Goal: Task Accomplishment & Management: Manage account settings

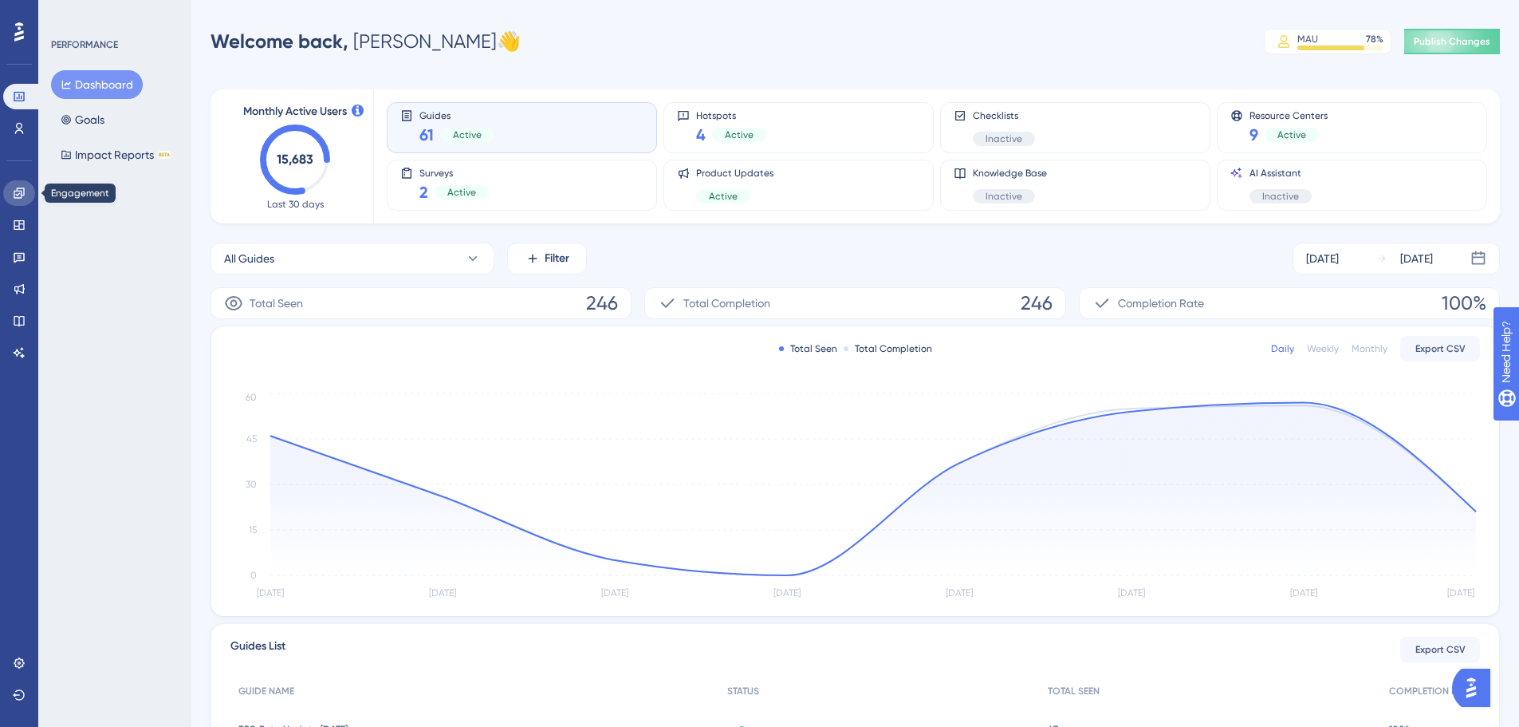
click at [18, 188] on icon at bounding box center [19, 192] width 10 height 10
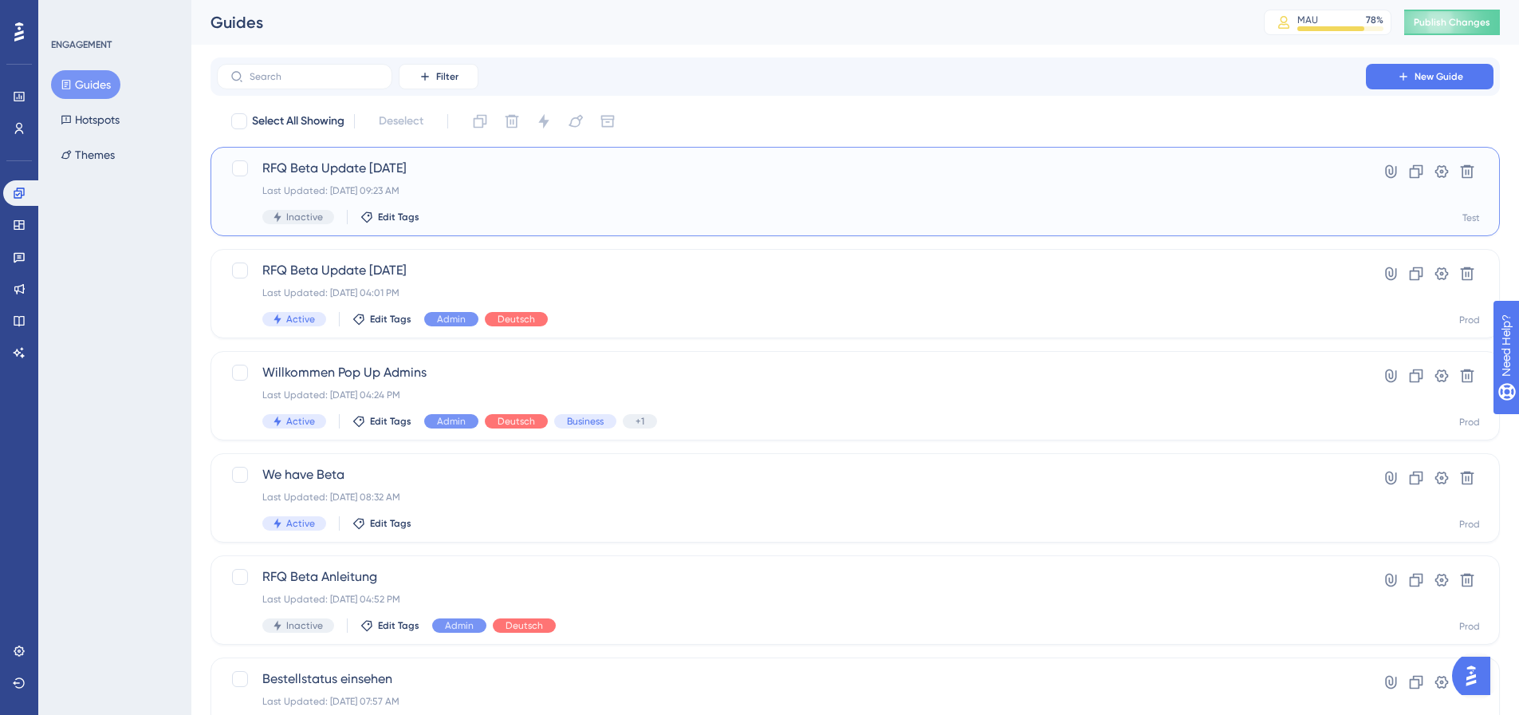
click at [527, 200] on div "RFQ Beta Update [DATE] Last Updated: [DATE] 09:23 AM Inactive Edit Tags" at bounding box center [791, 191] width 1058 height 65
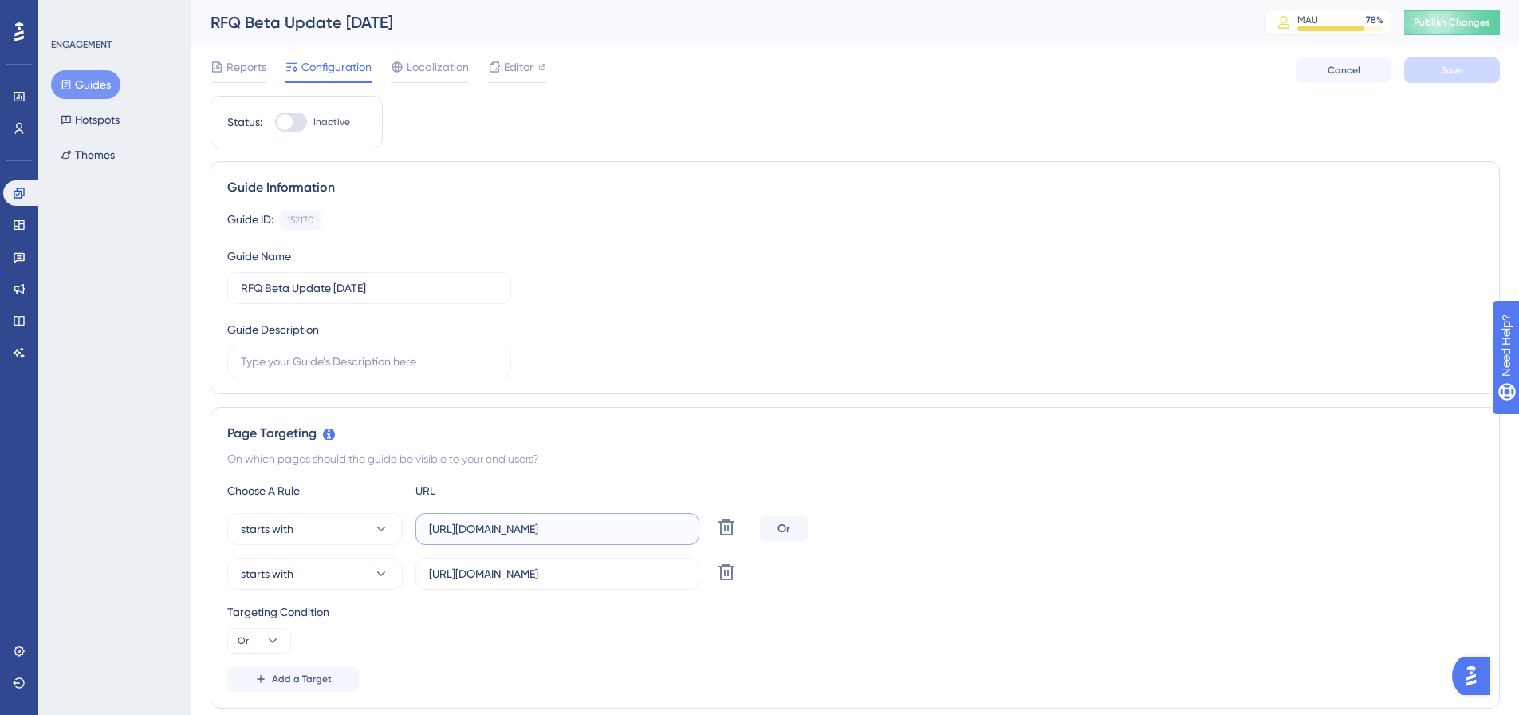
drag, startPoint x: 628, startPoint y: 528, endPoint x: 473, endPoint y: 530, distance: 154.7
click at [473, 530] on input "[URL][DOMAIN_NAME]" at bounding box center [557, 529] width 257 height 18
paste input "platform"
type input "[URL][DOMAIN_NAME]"
drag, startPoint x: 631, startPoint y: 573, endPoint x: 472, endPoint y: 572, distance: 158.7
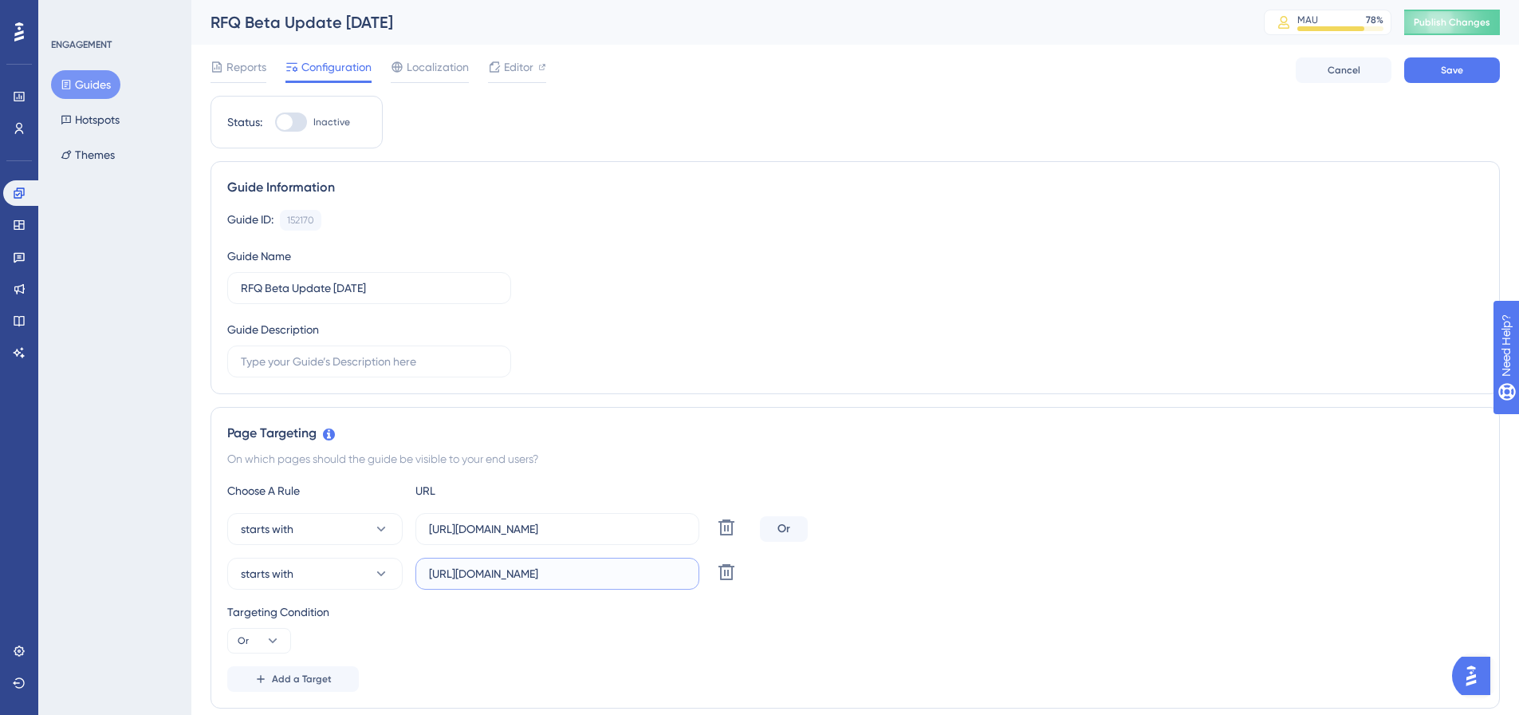
click at [472, 572] on input "[URL][DOMAIN_NAME]" at bounding box center [557, 574] width 257 height 18
paste input "platform"
type input "[URL][DOMAIN_NAME]"
click at [670, 632] on div "Targeting Condition Or" at bounding box center [855, 627] width 1256 height 51
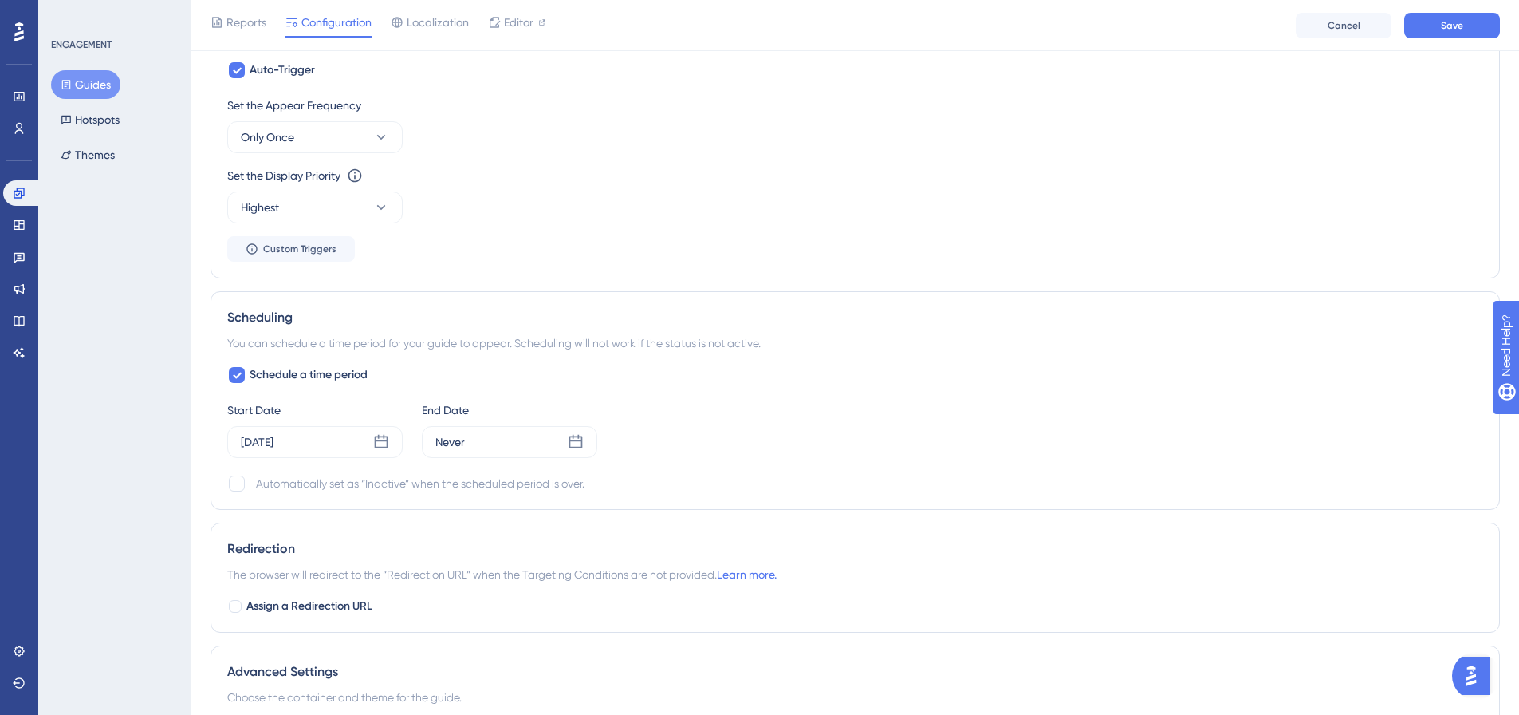
scroll to position [877, 0]
click at [383, 440] on icon at bounding box center [382, 441] width 14 height 14
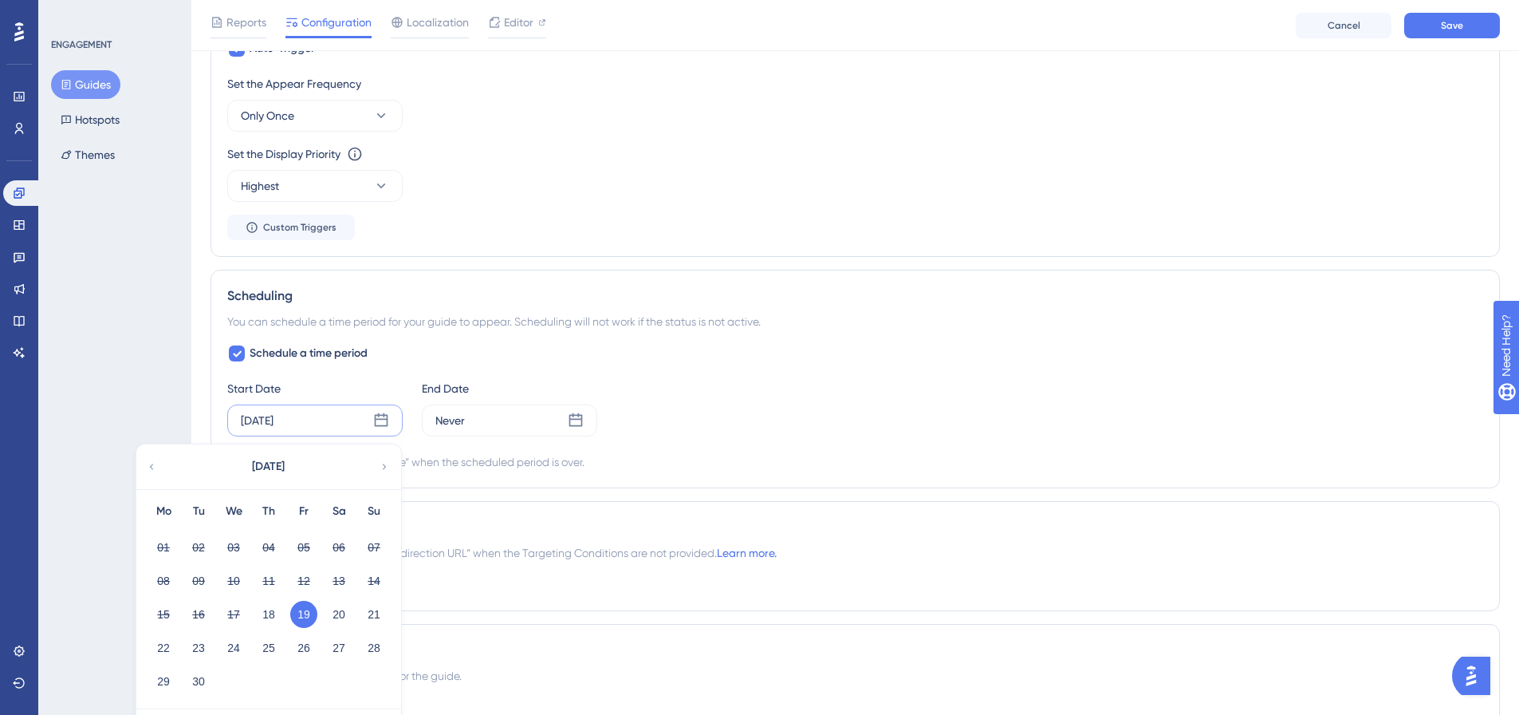
scroll to position [1093, 0]
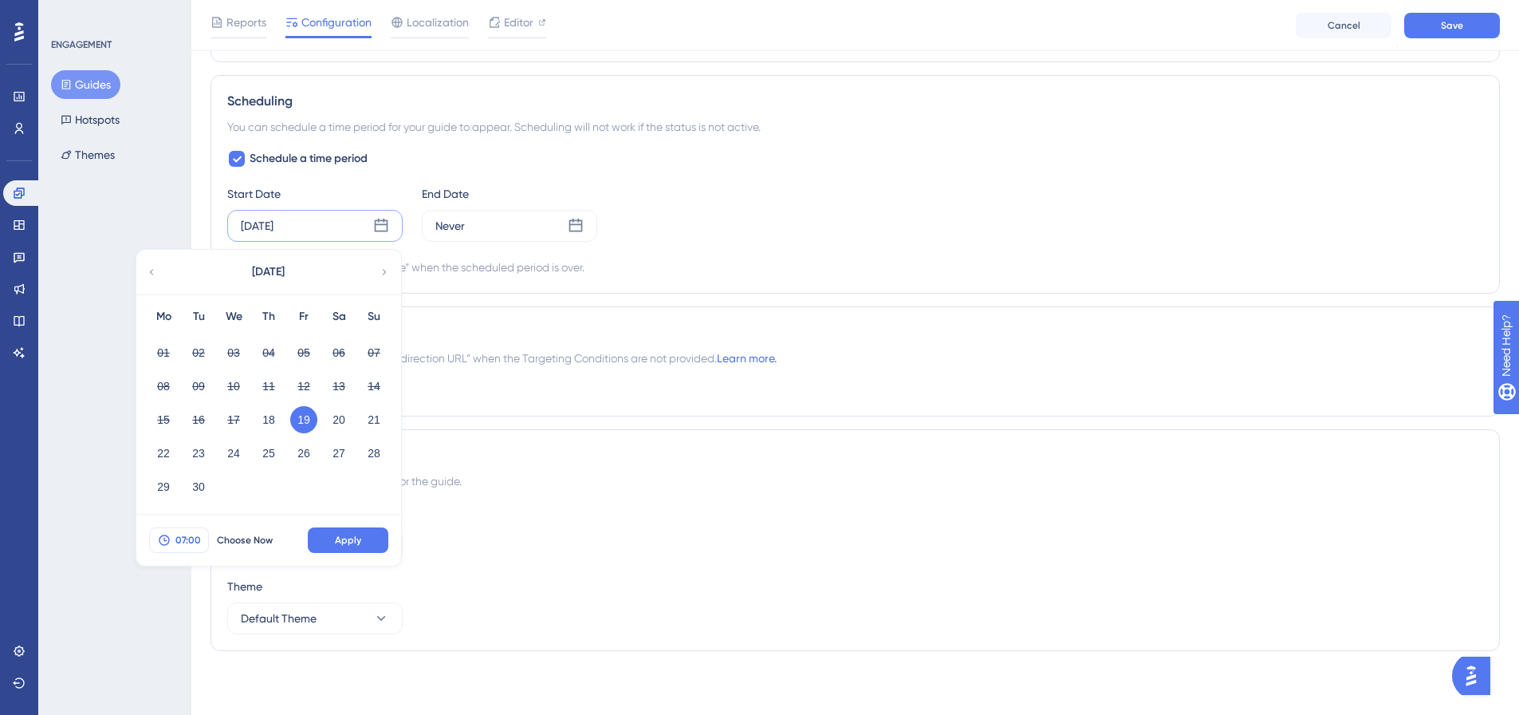
click at [199, 537] on span "07:00" at bounding box center [188, 540] width 26 height 13
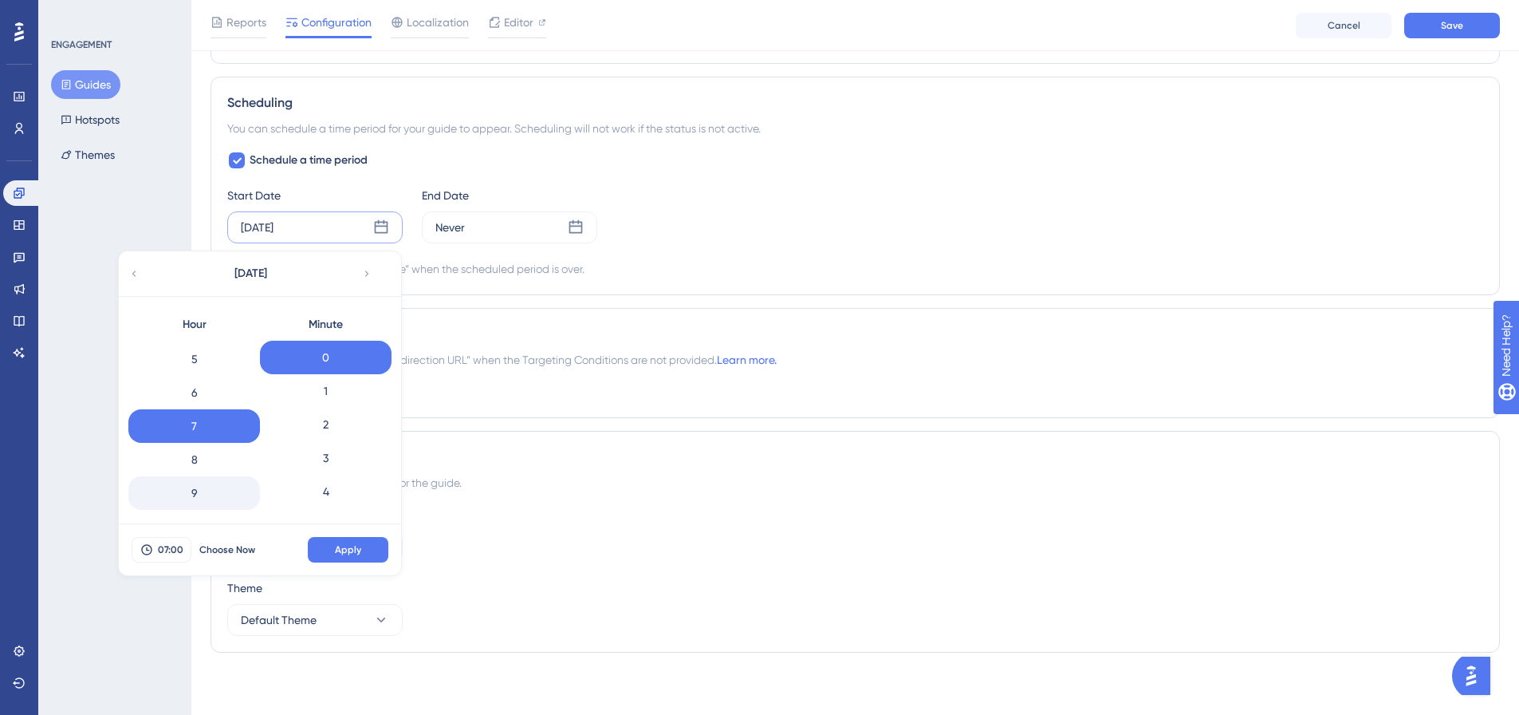
scroll to position [485, 0]
click at [1043, 271] on div "Automatically set as “Inactive” when the scheduled period is over." at bounding box center [855, 268] width 1256 height 19
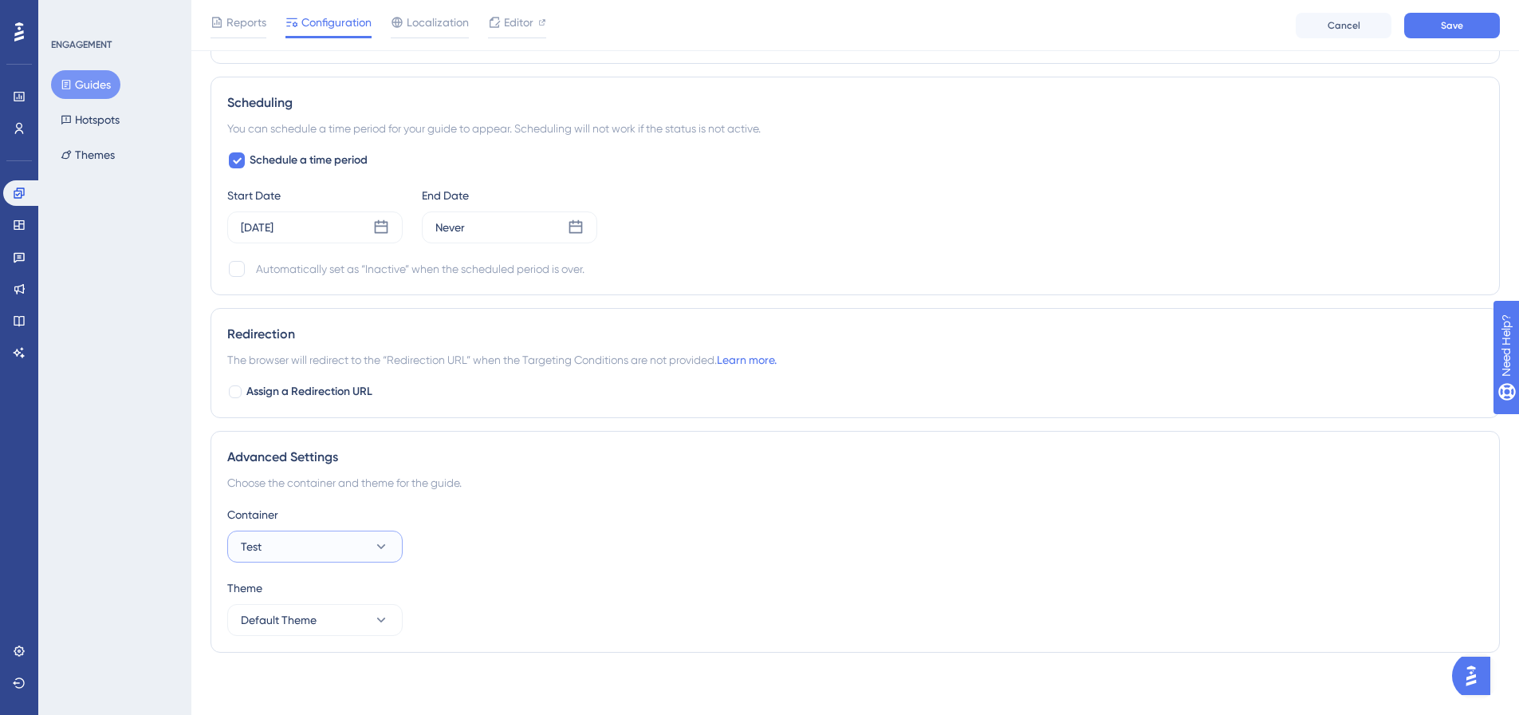
click at [388, 553] on icon at bounding box center [381, 546] width 16 height 16
click at [349, 589] on div "Prod Prod" at bounding box center [314, 593] width 129 height 32
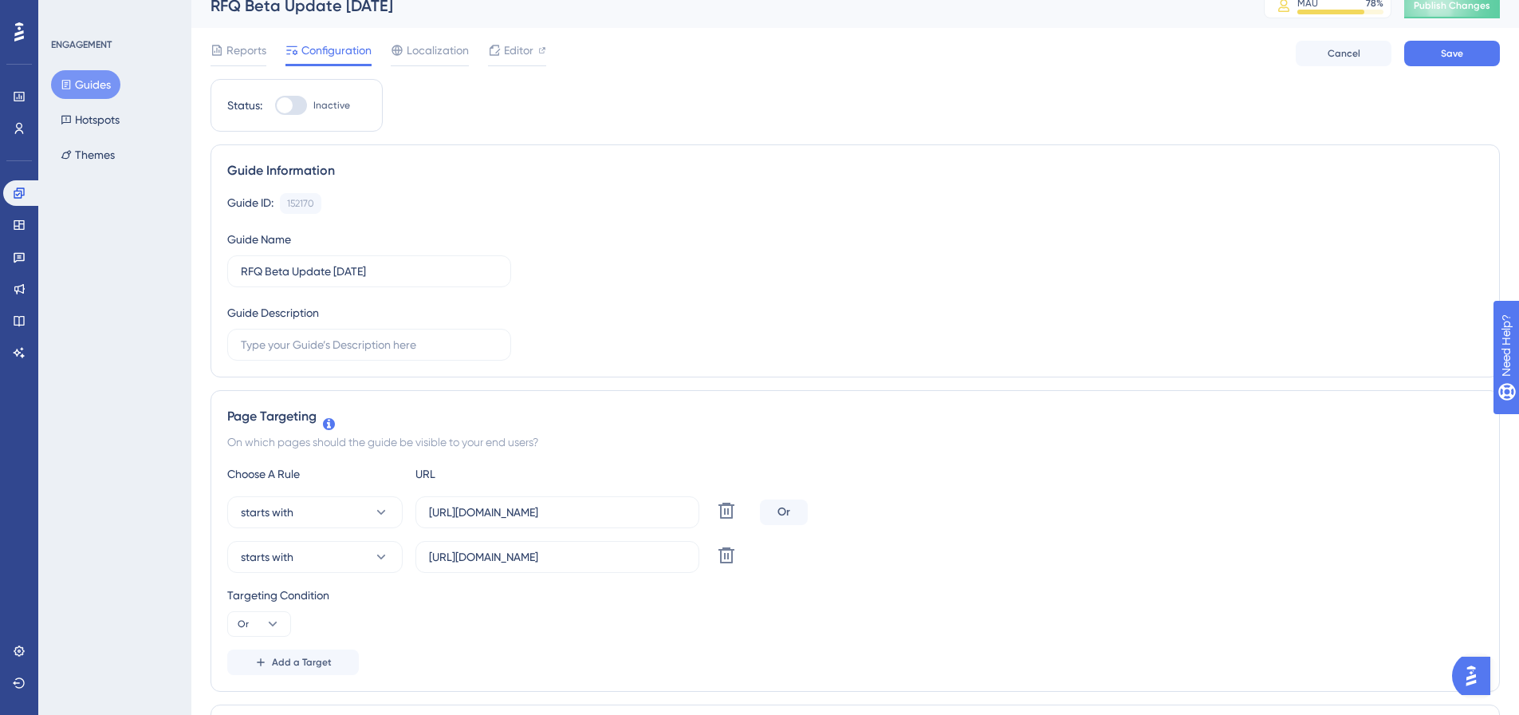
scroll to position [0, 0]
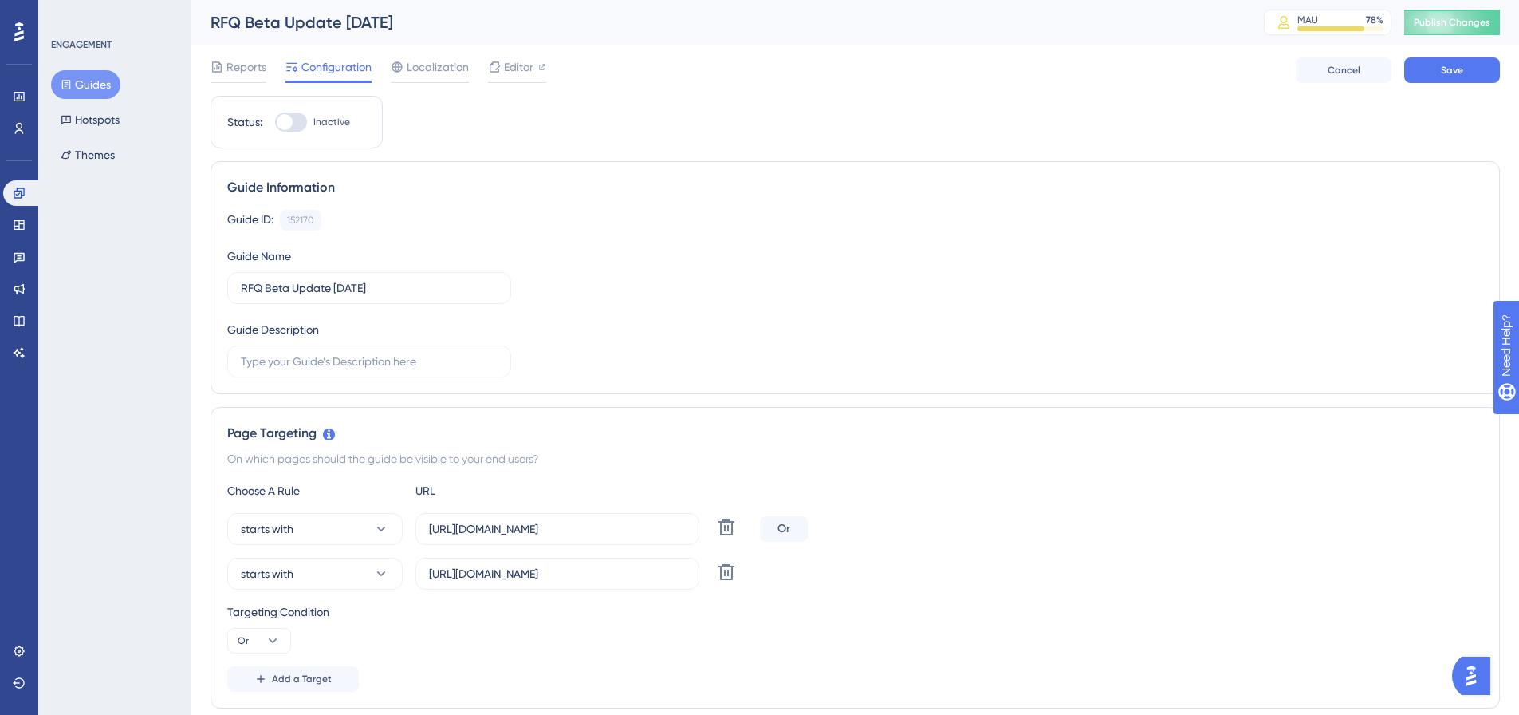
click at [293, 125] on div at bounding box center [291, 121] width 32 height 19
click at [275, 123] on input "Inactive" at bounding box center [274, 122] width 1 height 1
checkbox input "true"
click at [1472, 79] on button "Save" at bounding box center [1453, 70] width 96 height 26
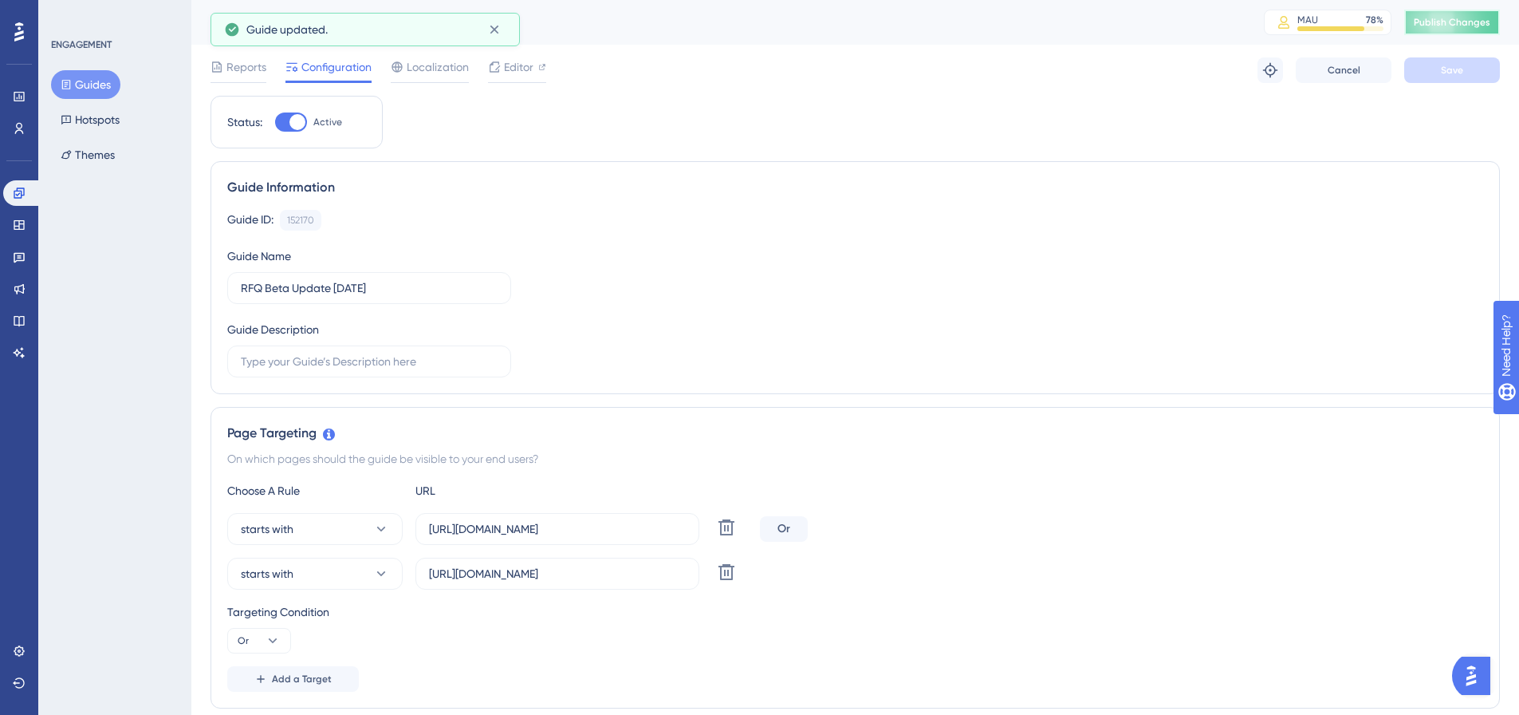
click at [1439, 19] on button "Publish Changes" at bounding box center [1453, 23] width 96 height 26
click at [87, 85] on button "Guides" at bounding box center [85, 84] width 69 height 29
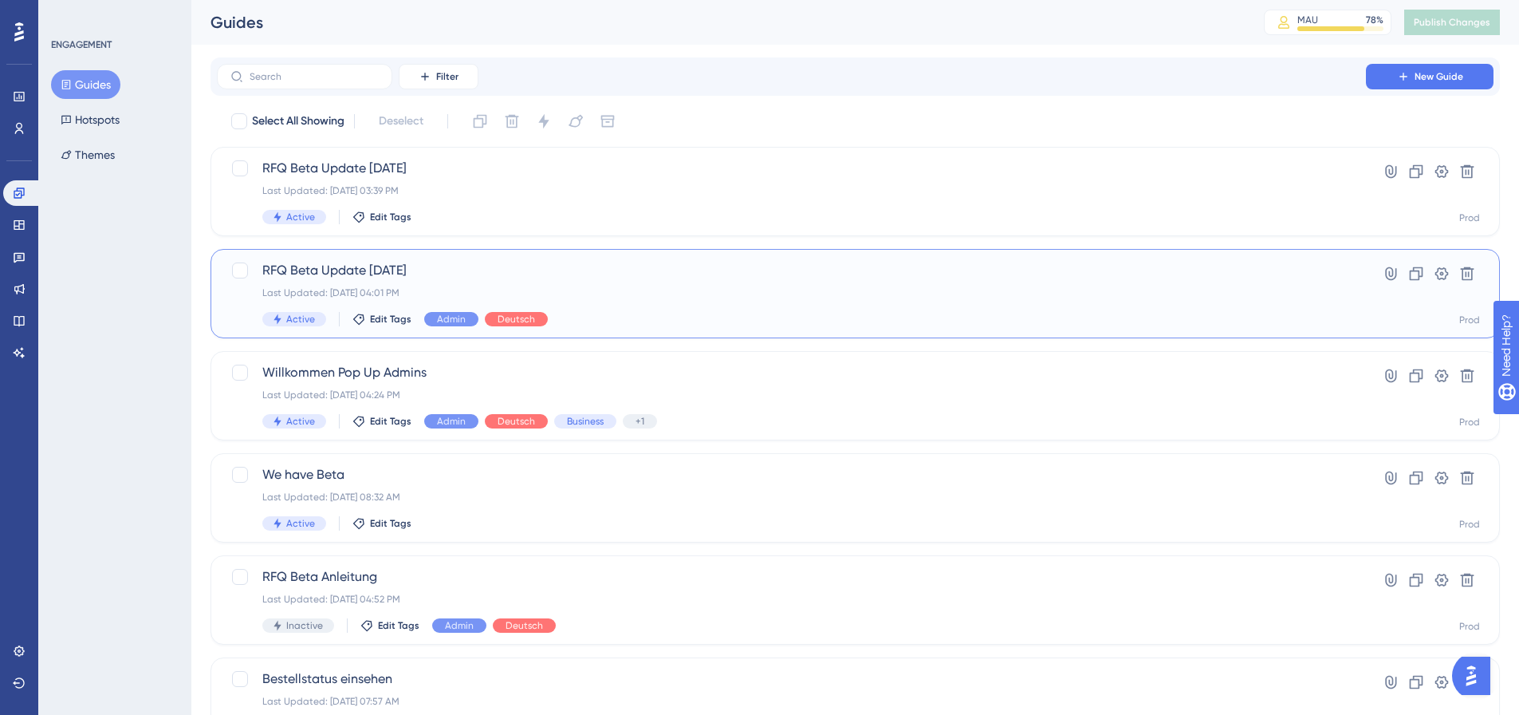
click at [392, 265] on span "RFQ Beta Update [DATE]" at bounding box center [791, 270] width 1058 height 19
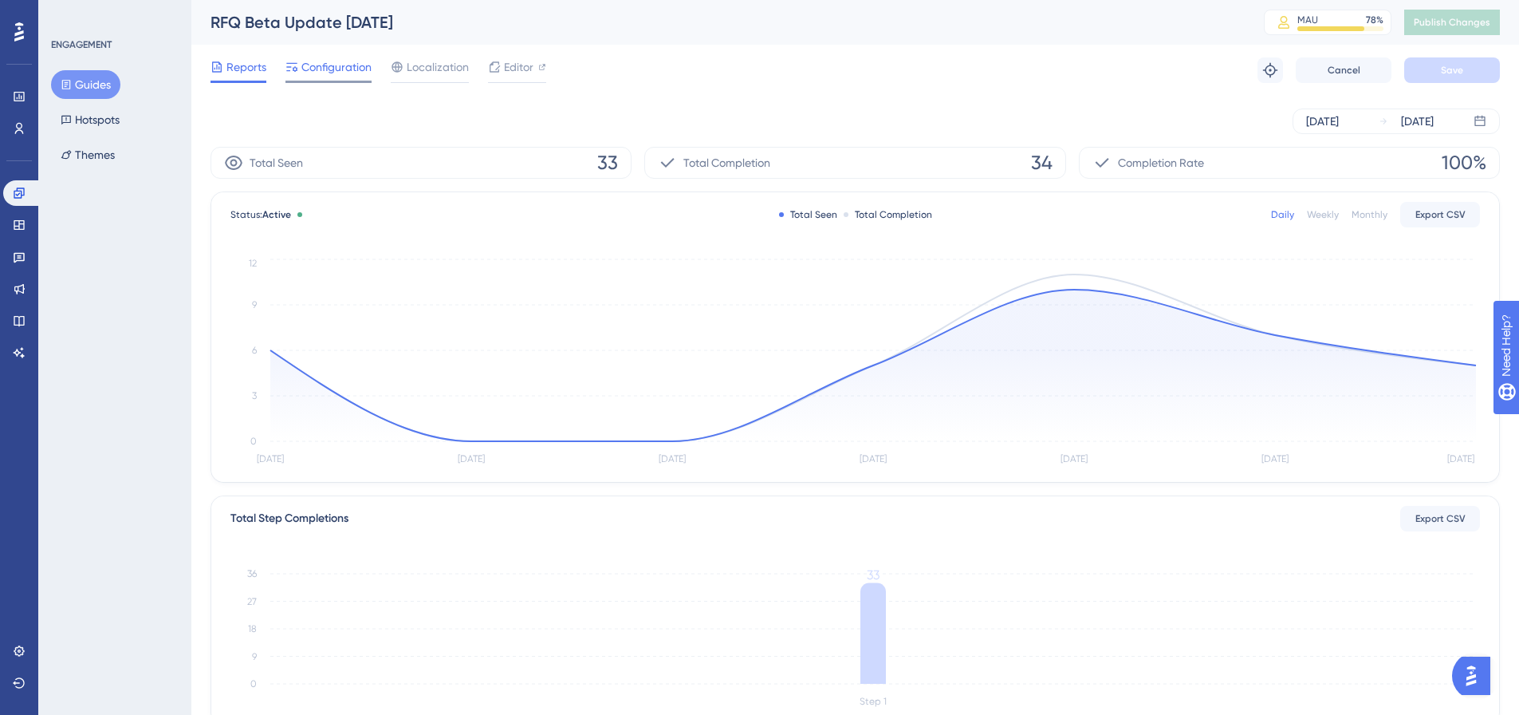
click at [351, 69] on span "Configuration" at bounding box center [336, 66] width 70 height 19
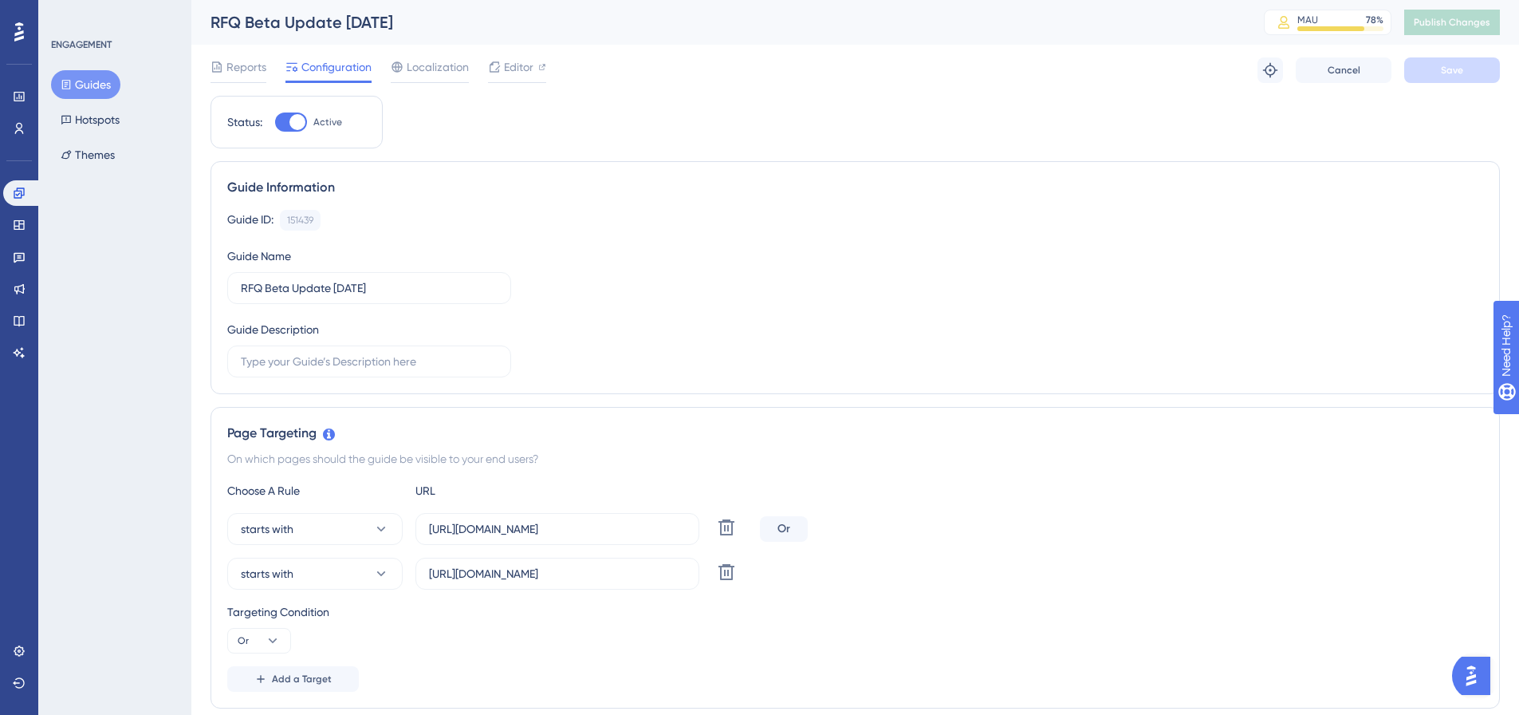
click at [296, 128] on div at bounding box center [298, 122] width 16 height 16
click at [275, 123] on input "Active" at bounding box center [274, 122] width 1 height 1
checkbox input "false"
click at [1440, 69] on button "Save" at bounding box center [1453, 70] width 96 height 26
click at [1465, 25] on span "Publish Changes" at bounding box center [1452, 22] width 77 height 13
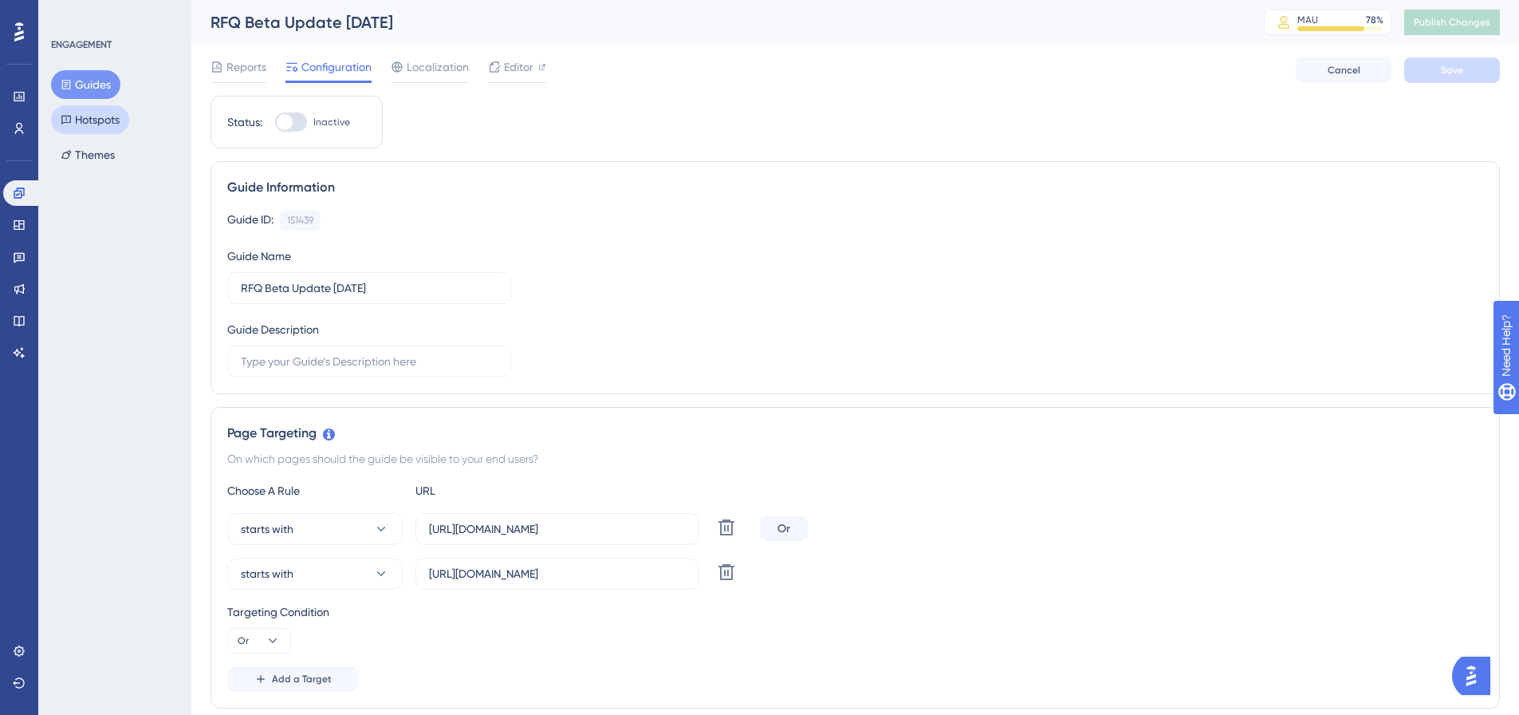
click at [91, 123] on button "Hotspots" at bounding box center [90, 119] width 78 height 29
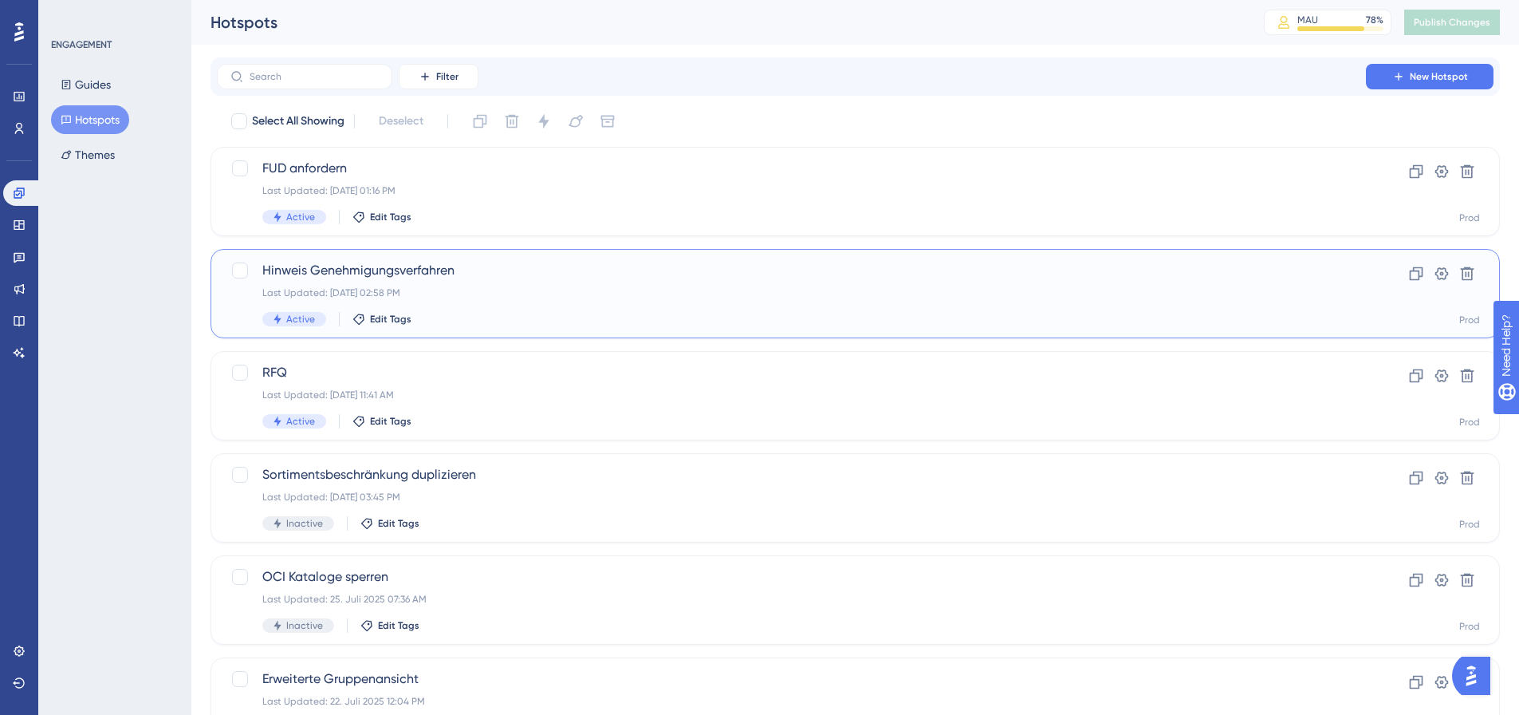
click at [341, 260] on div "Hinweis Genehmigungsverfahren Last Updated: [DATE] 02:58 PM Active Edit Tags Cl…" at bounding box center [856, 293] width 1290 height 89
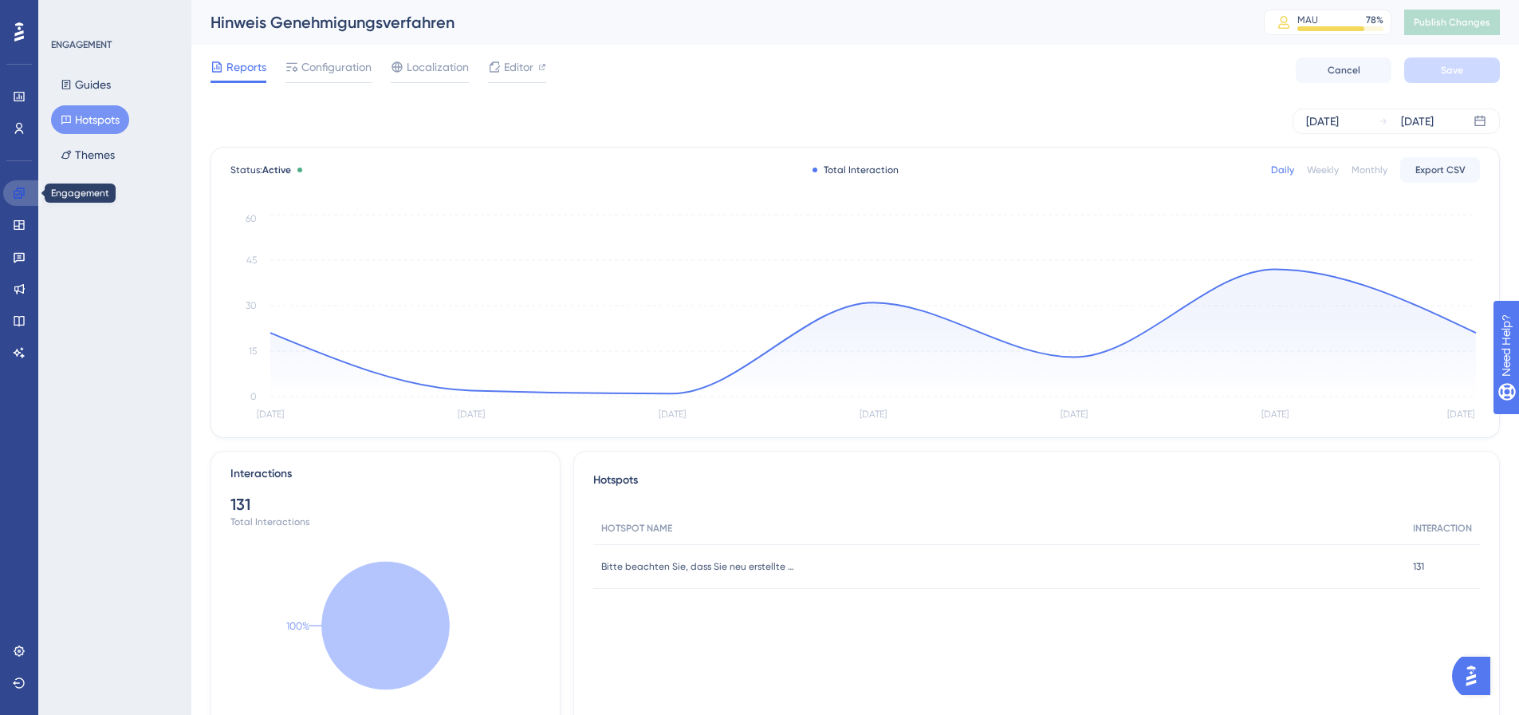
click at [14, 188] on icon at bounding box center [19, 193] width 13 height 13
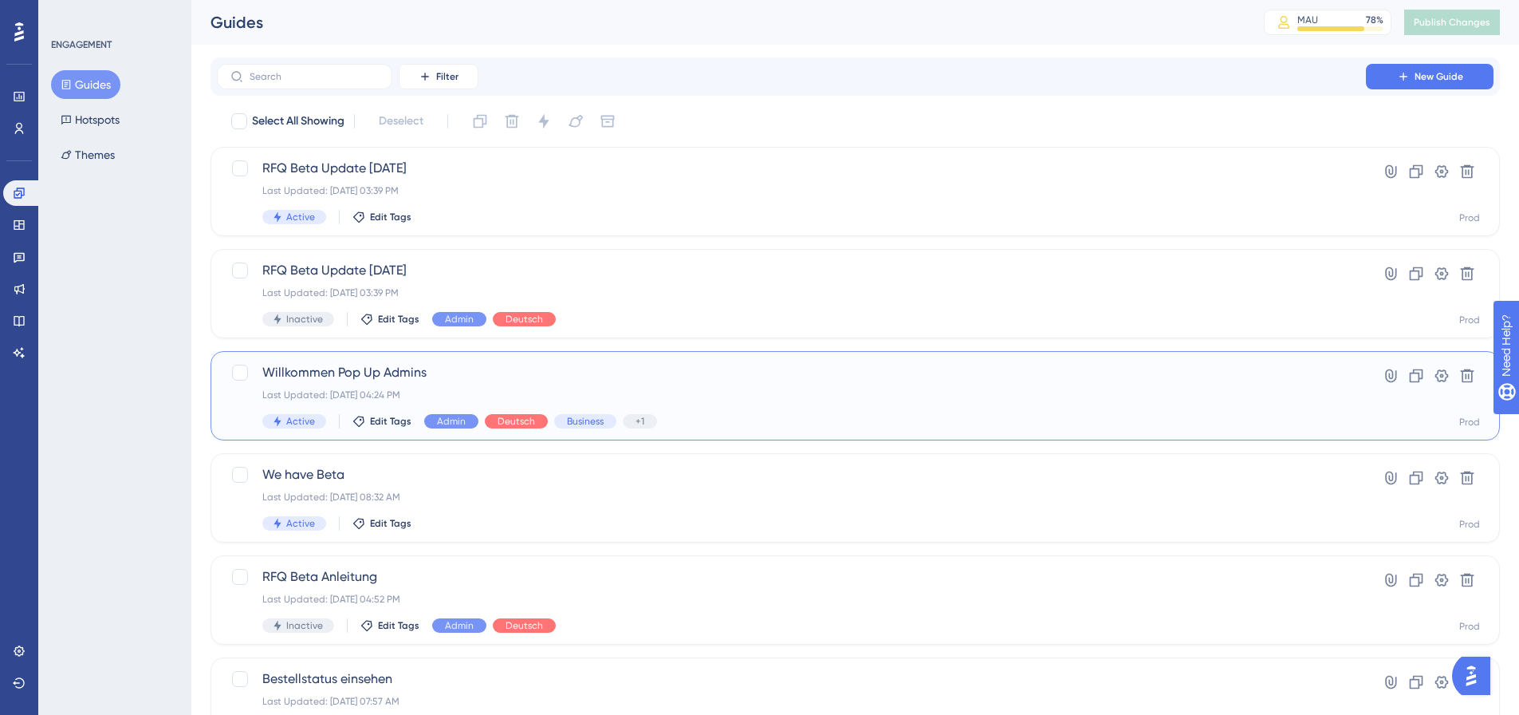
click at [470, 379] on span "Willkommen Pop Up Admins" at bounding box center [791, 372] width 1058 height 19
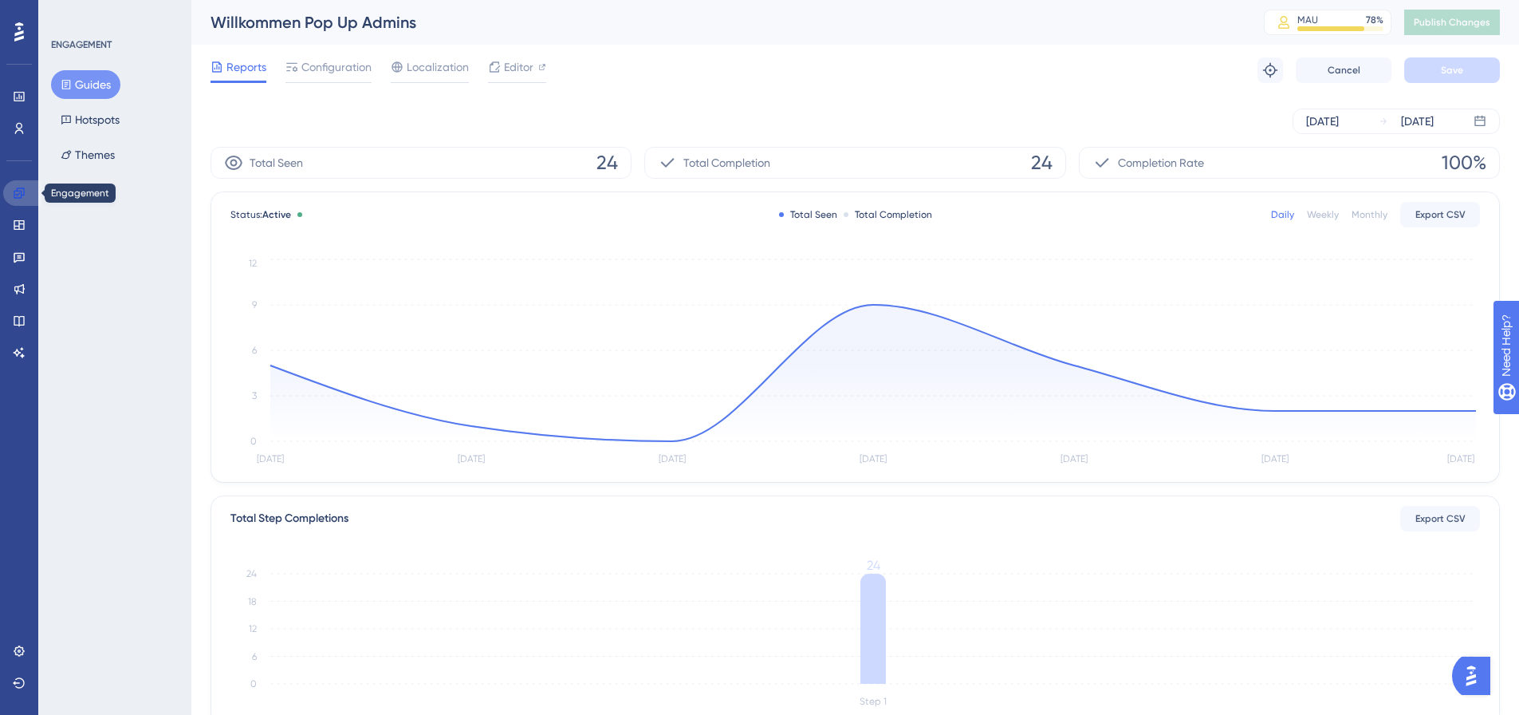
click at [17, 190] on icon at bounding box center [19, 192] width 10 height 10
